Goal: Transaction & Acquisition: Purchase product/service

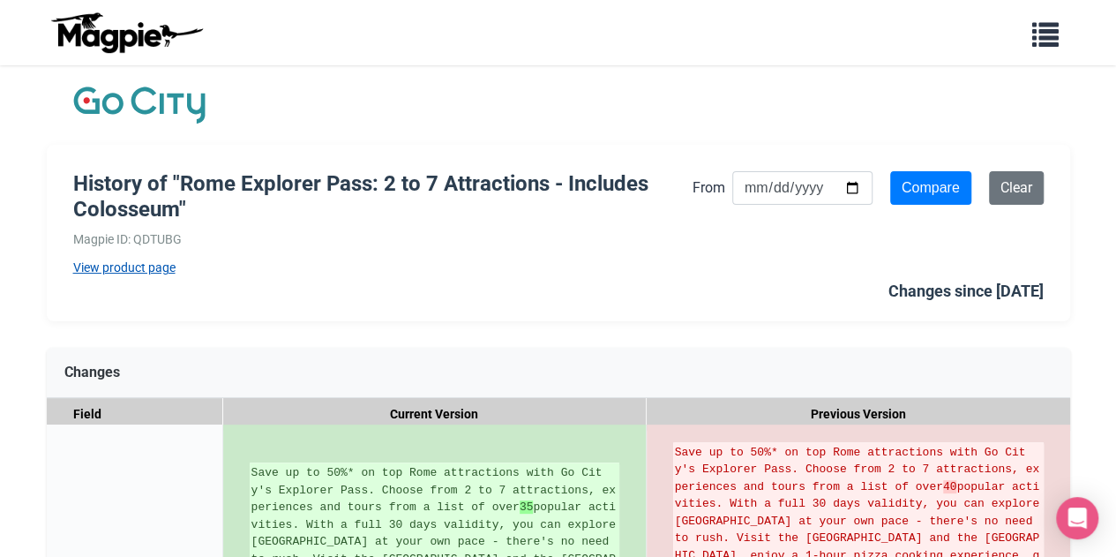
click at [160, 266] on link "View product page" at bounding box center [382, 267] width 619 height 19
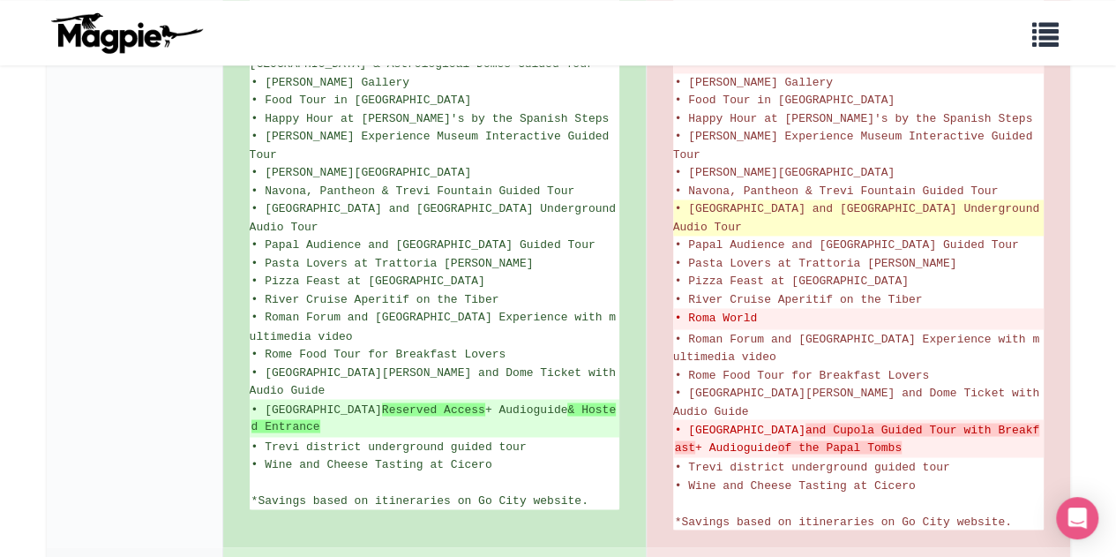
scroll to position [1414, 0]
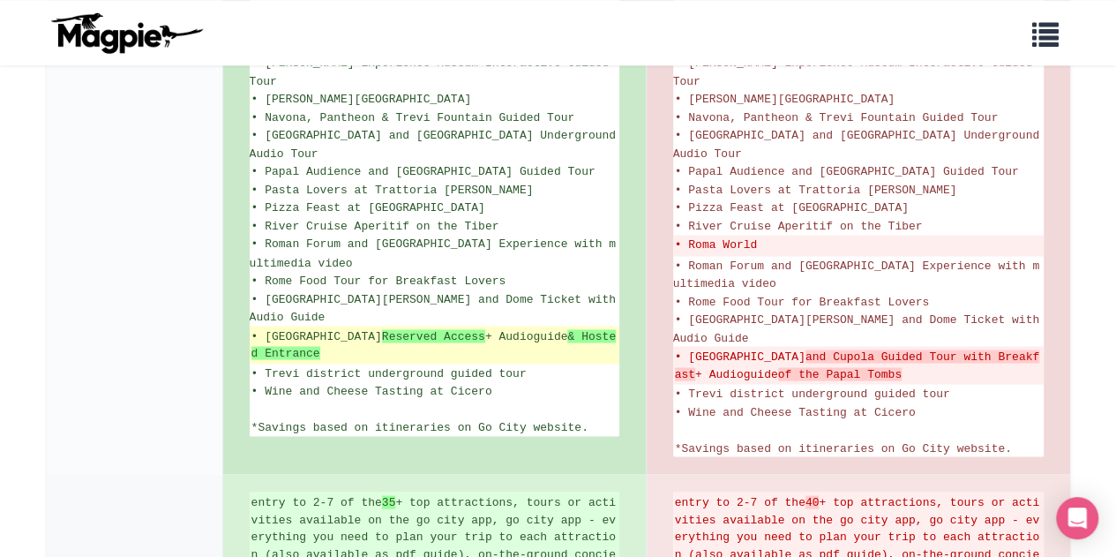
click at [349, 327] on ins "• St. Peter's Basilica Reserved Access + Audioguide & Hosted Entrance" at bounding box center [434, 344] width 366 height 34
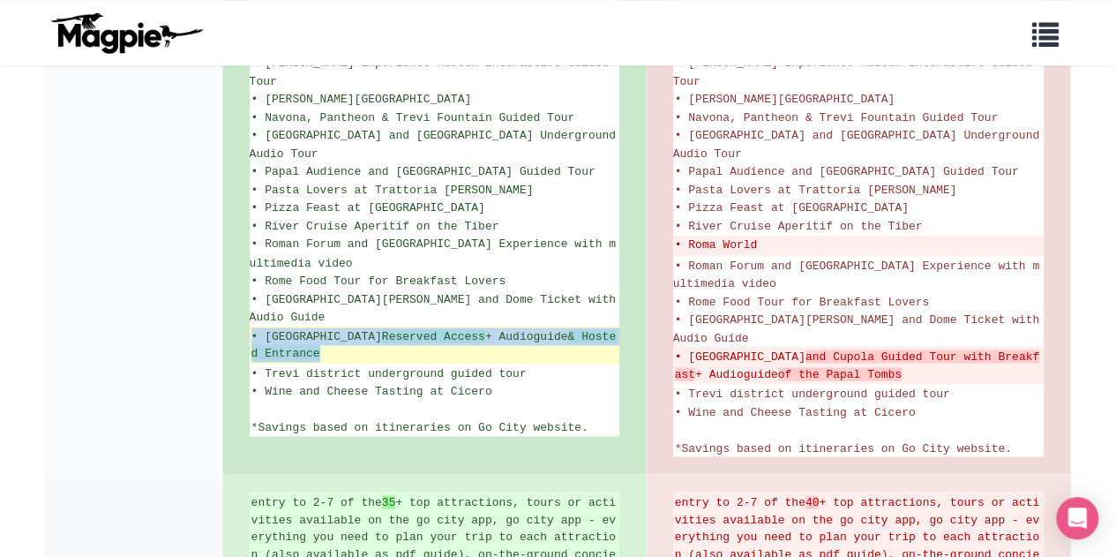
click at [349, 327] on ins "• St. Peter's Basilica Reserved Access + Audioguide & Hosted Entrance" at bounding box center [434, 344] width 366 height 34
copy ul "• St. Peter's Basilica Reserved Access + Audioguide & Hosted Entrance"
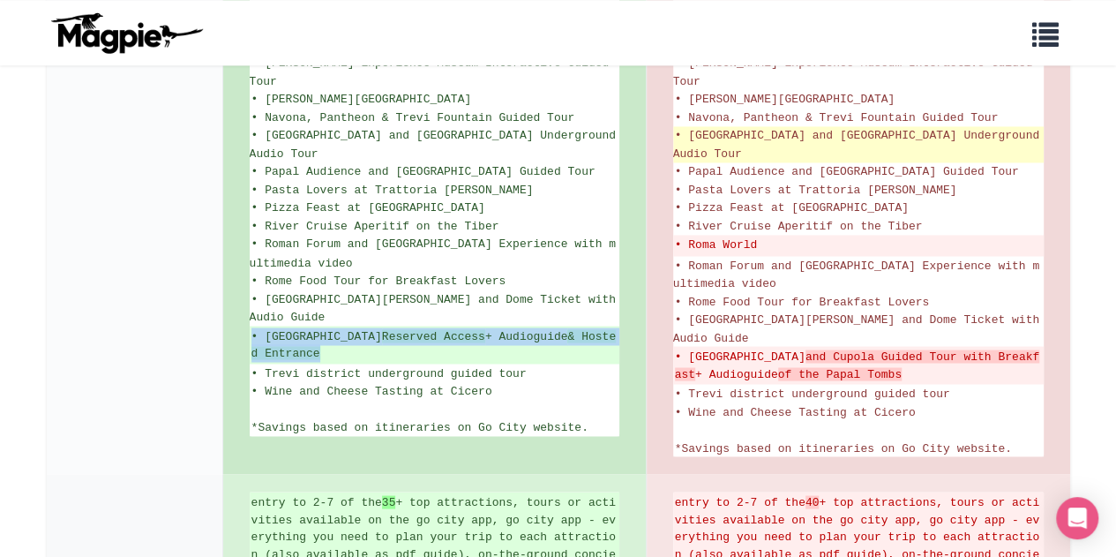
scroll to position [1582, 0]
